Goal: Task Accomplishment & Management: Manage account settings

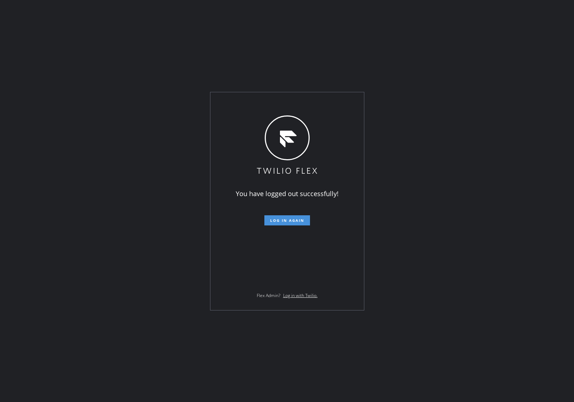
click at [280, 218] on span "Log in again" at bounding box center [287, 220] width 34 height 5
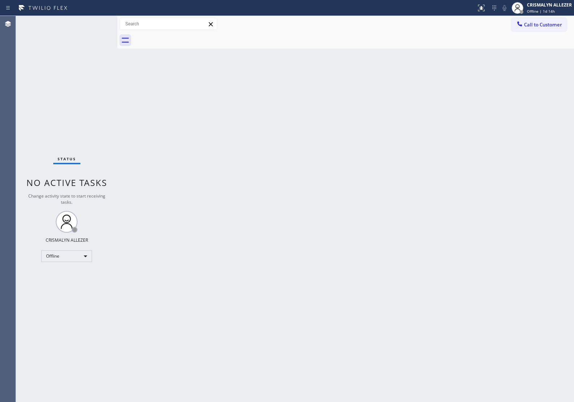
click at [93, 256] on div "Status No active tasks Change activity state to start receiving tasks. CRISMALY…" at bounding box center [66, 209] width 101 height 386
click at [81, 253] on div "Offline" at bounding box center [66, 256] width 51 height 12
click at [69, 283] on li "Unavailable" at bounding box center [66, 284] width 49 height 9
